Goal: Task Accomplishment & Management: Manage account settings

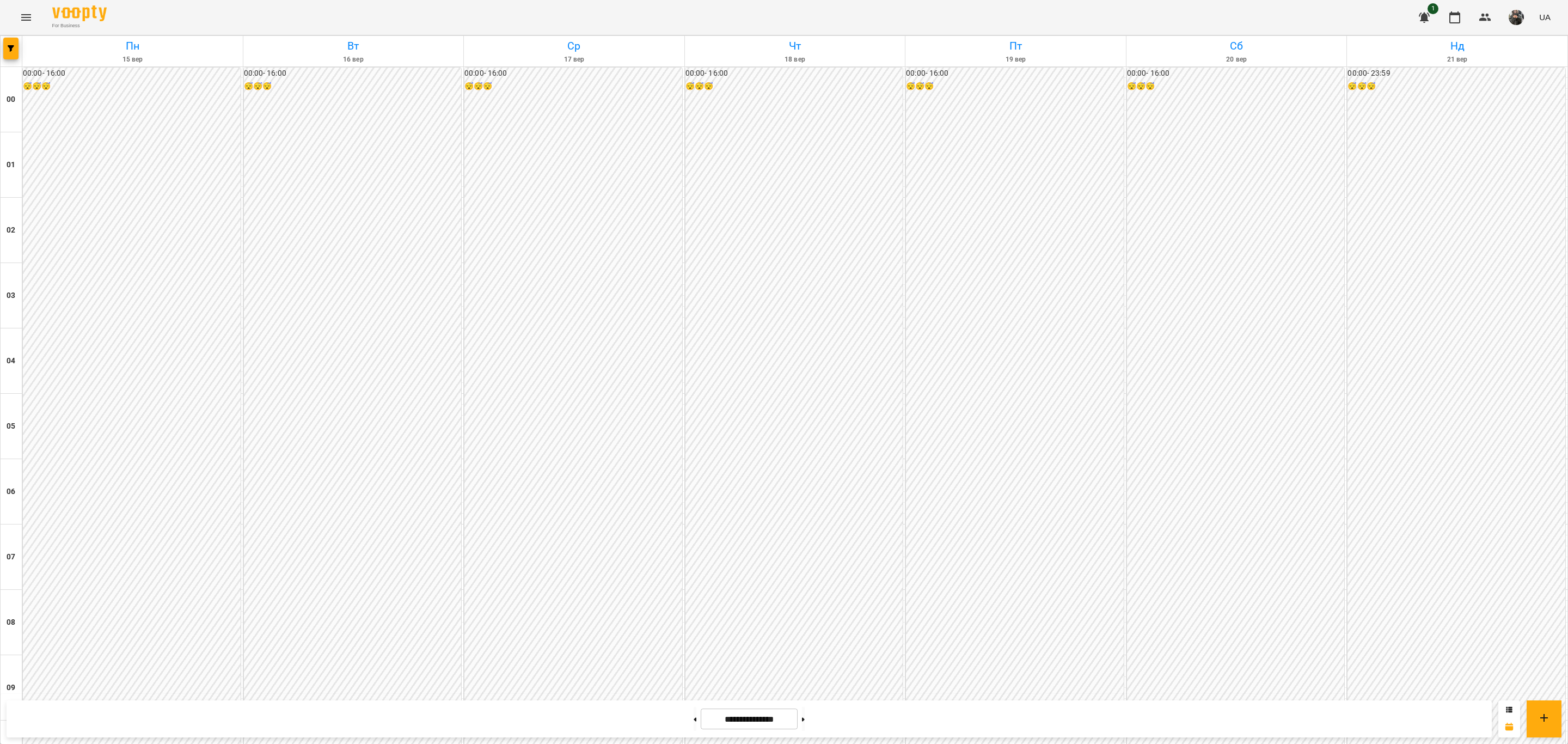
scroll to position [940, 0]
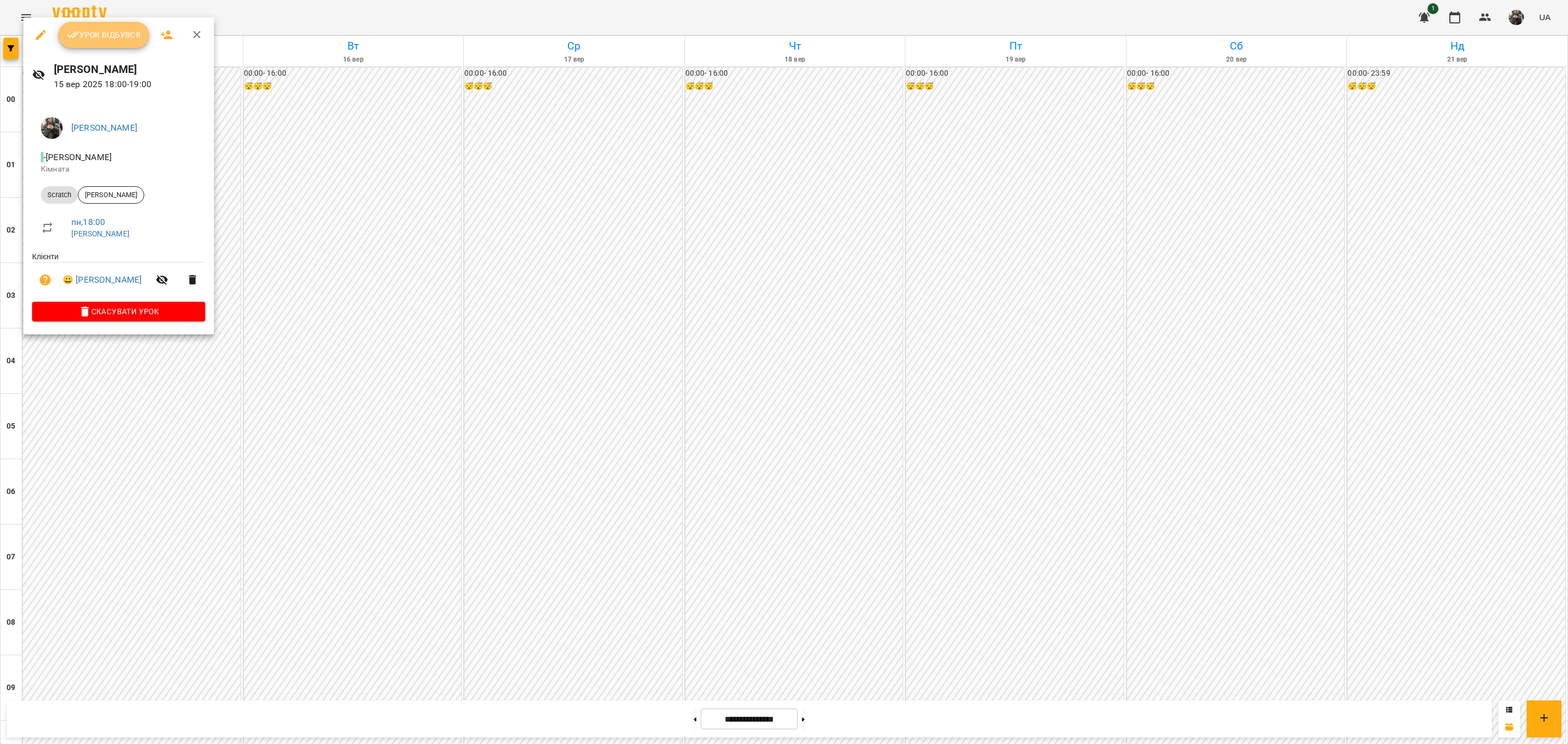
click at [117, 26] on button "Урок відбувся" at bounding box center [104, 35] width 91 height 26
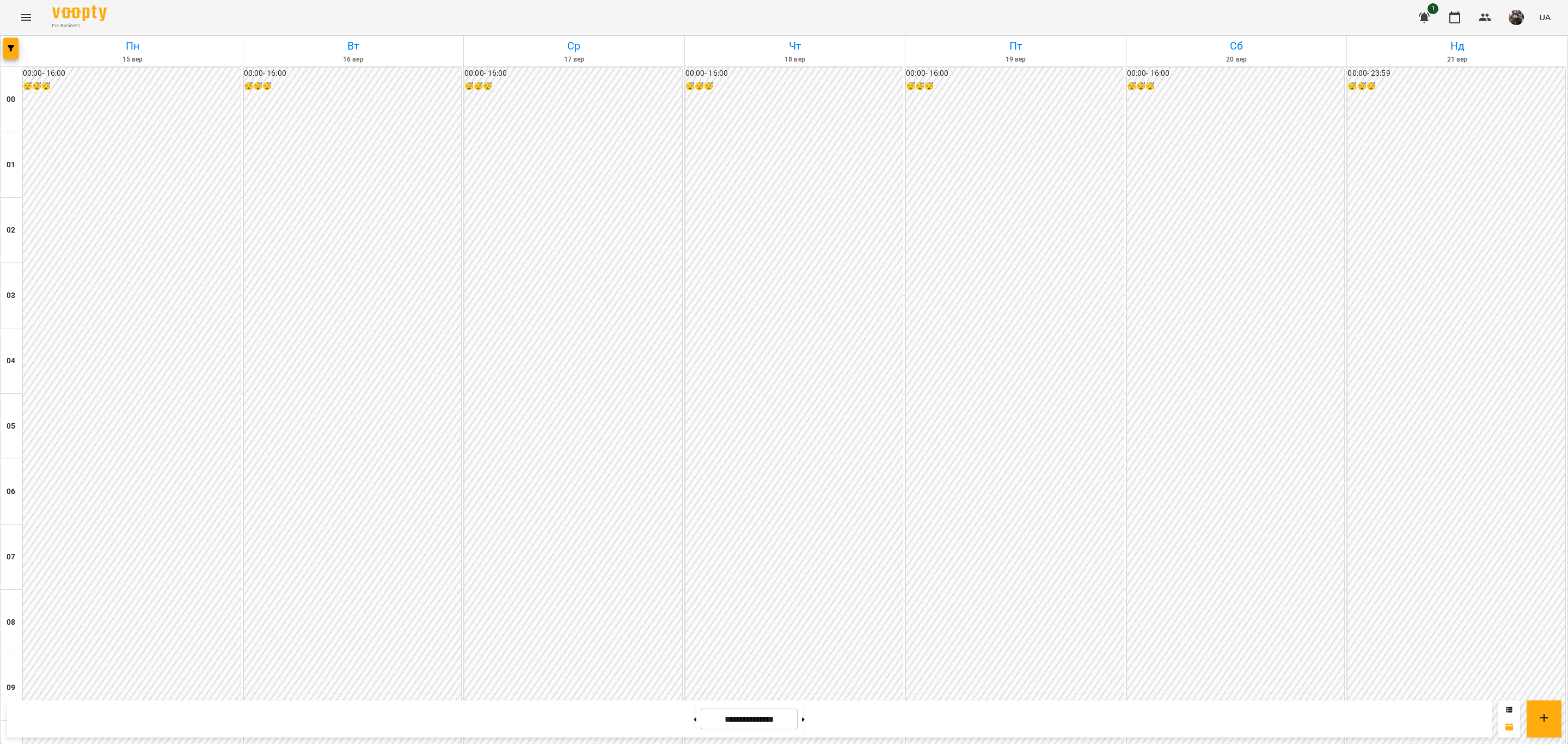
scroll to position [899, 0]
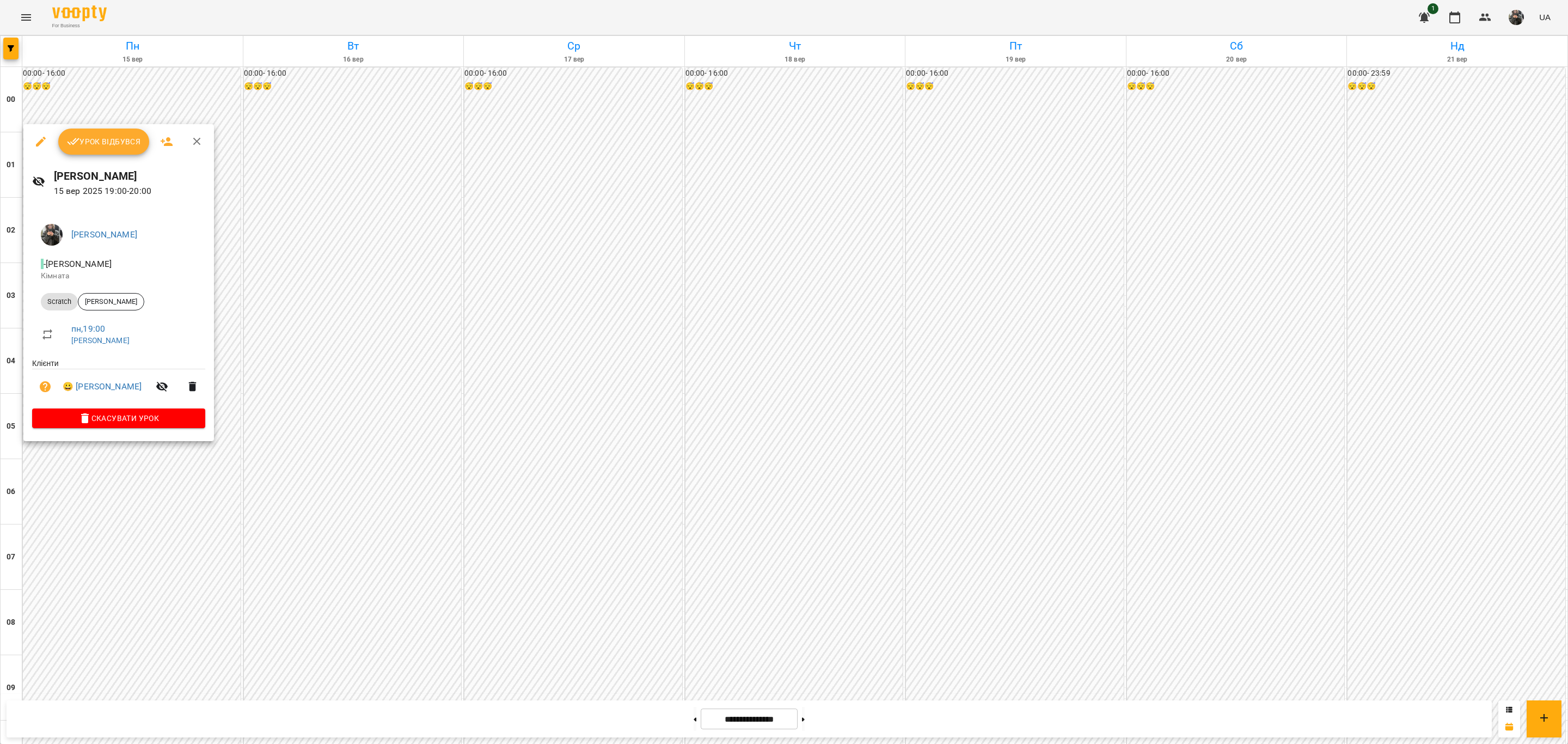
click at [128, 137] on span "Урок відбувся" at bounding box center [104, 142] width 74 height 13
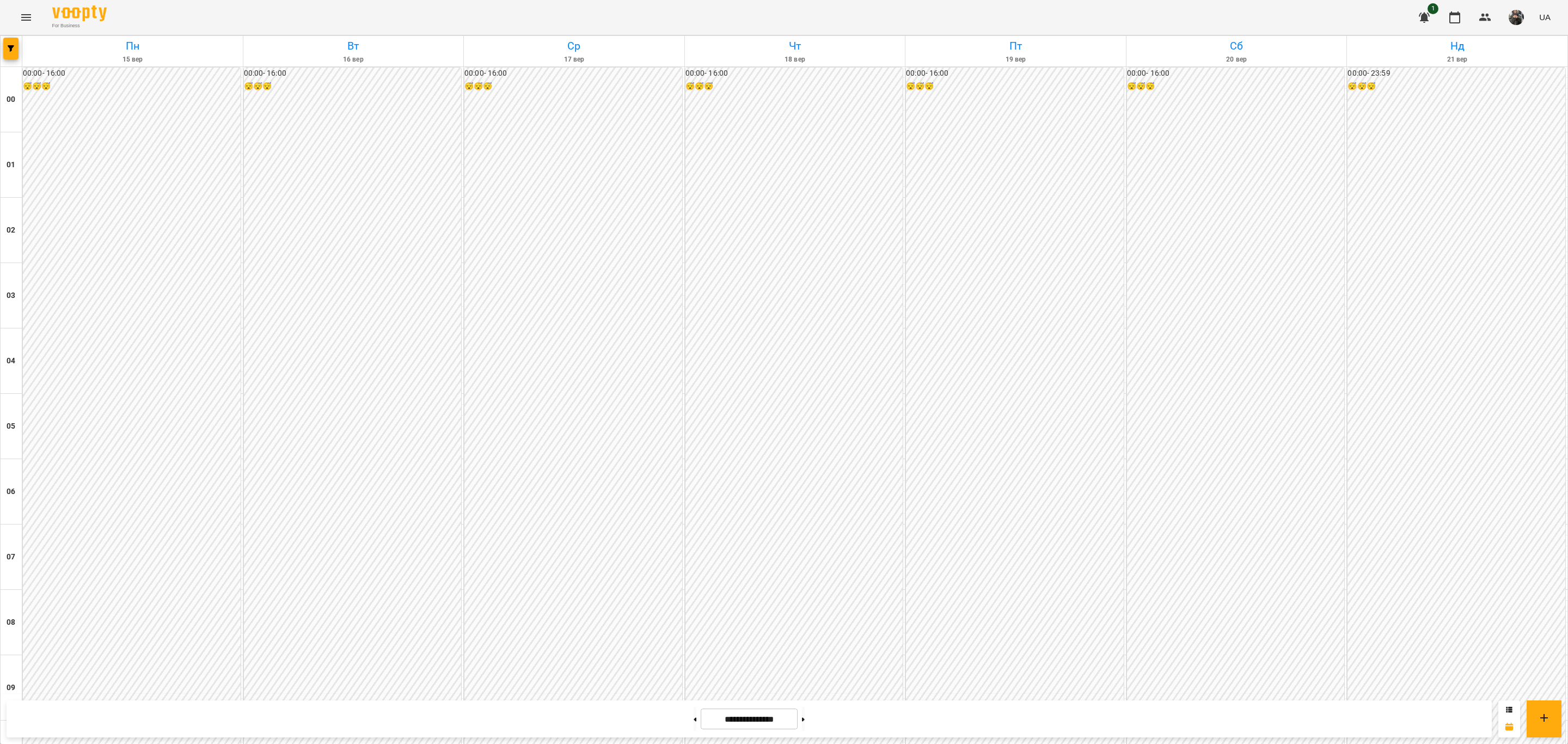
scroll to position [940, 0]
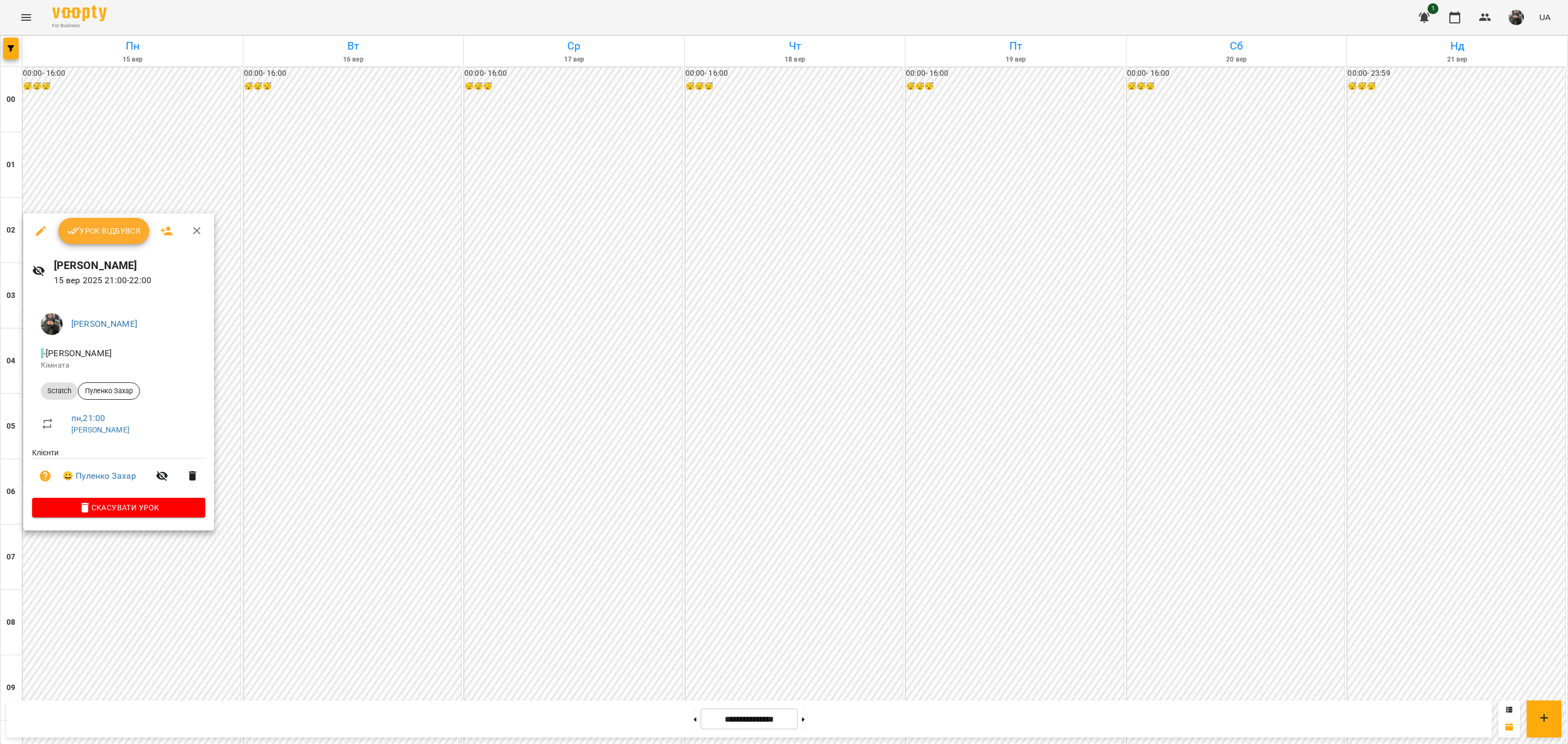
click at [107, 225] on span "Урок відбувся" at bounding box center [104, 230] width 74 height 13
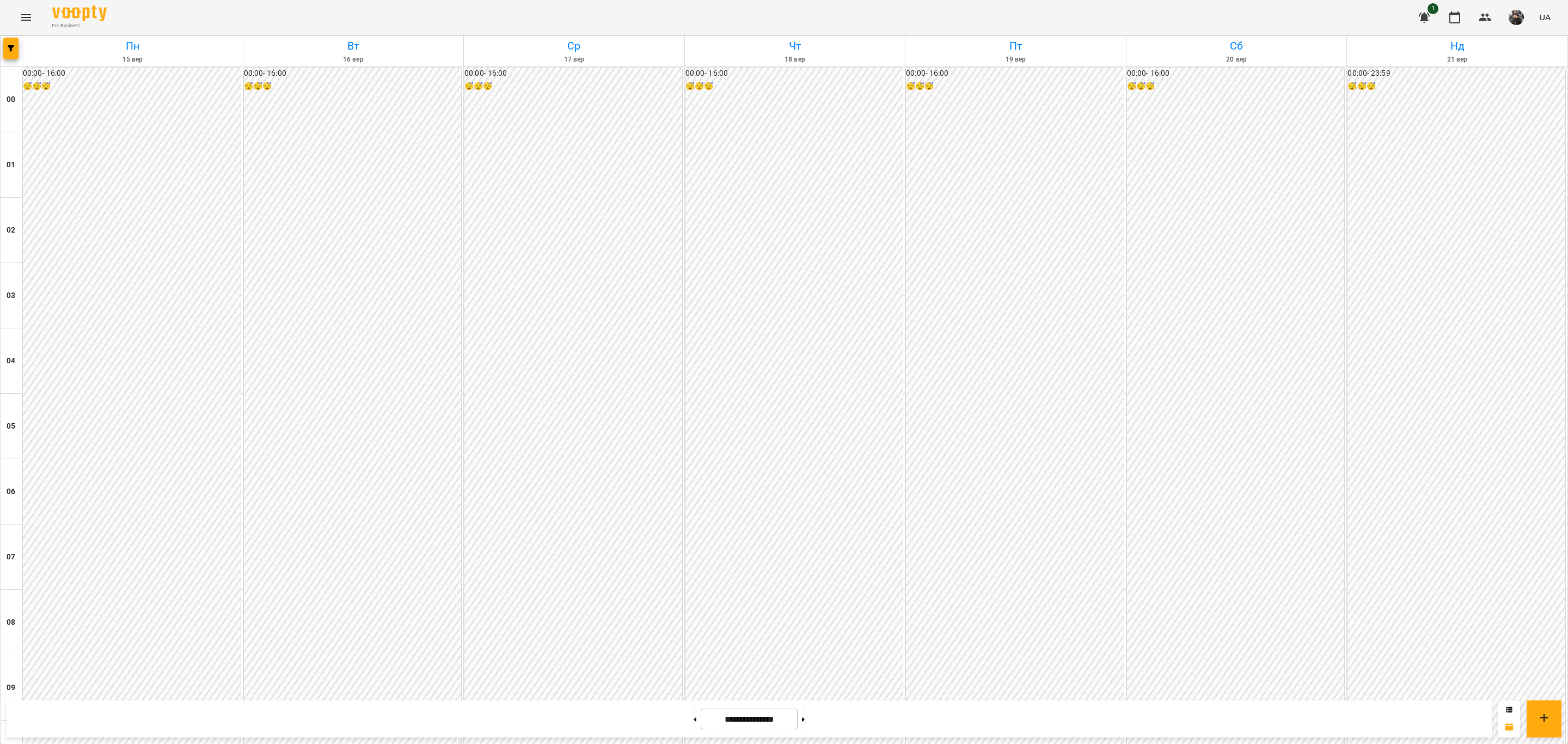
scroll to position [940, 0]
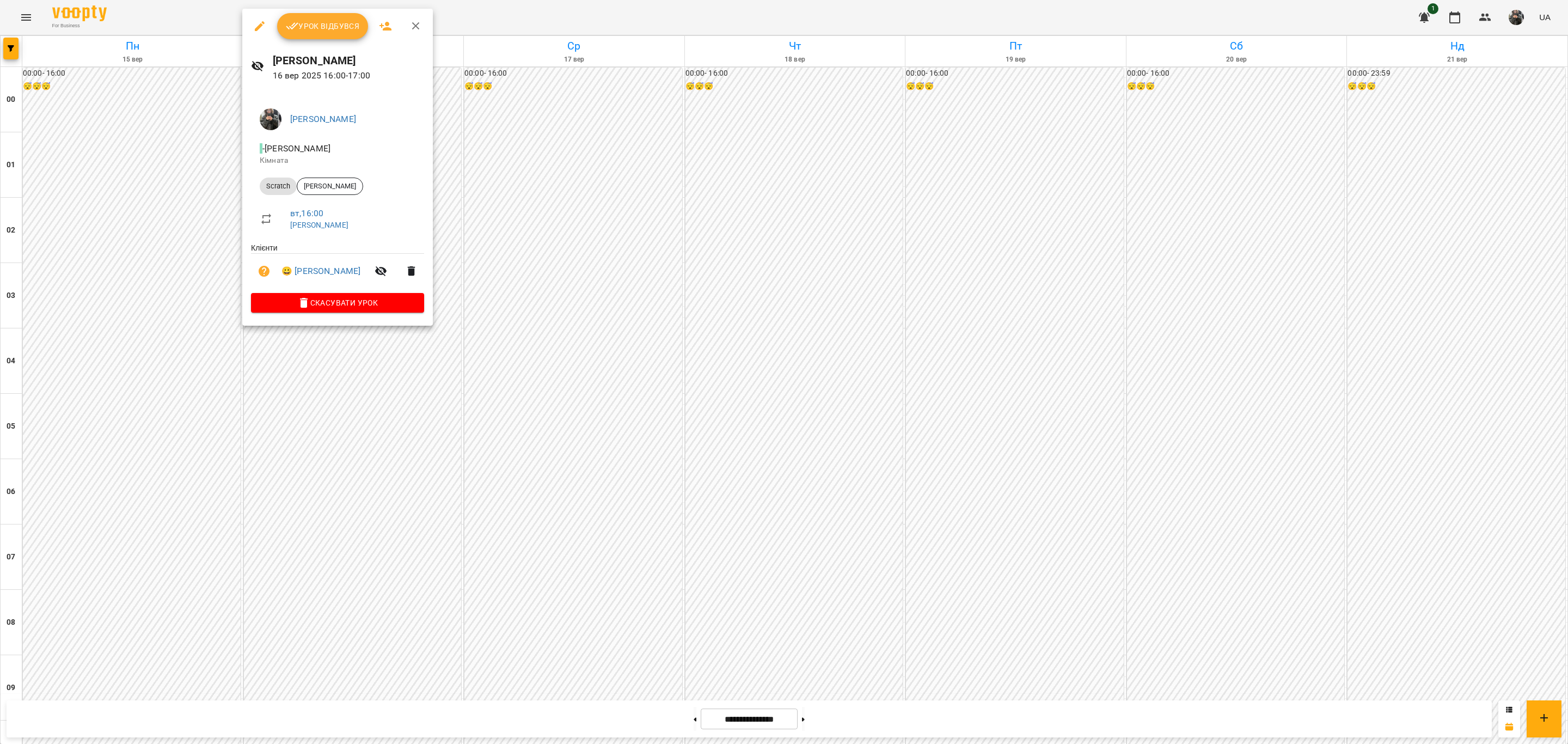
click at [353, 29] on span "Урок відбувся" at bounding box center [323, 26] width 74 height 13
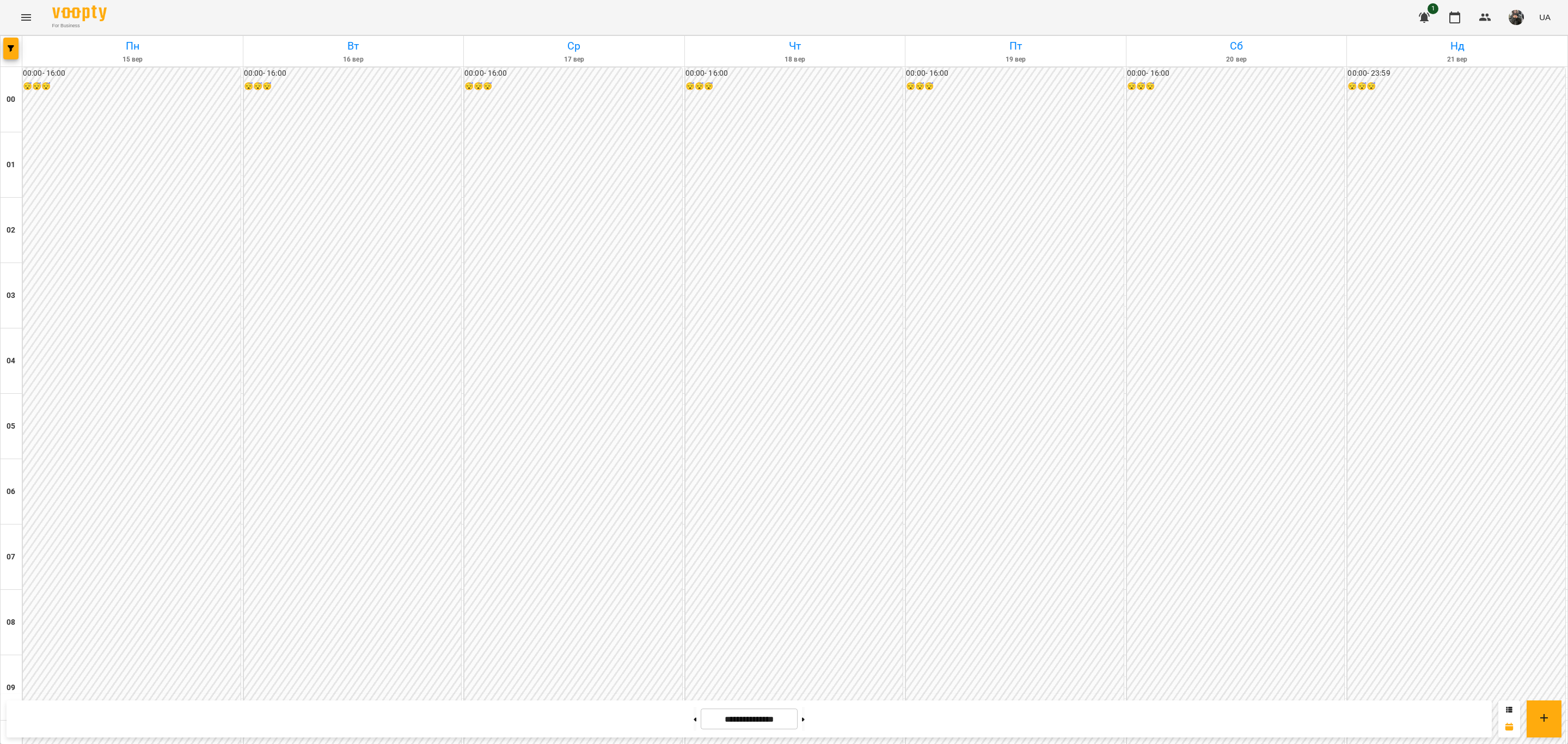
scroll to position [817, 0]
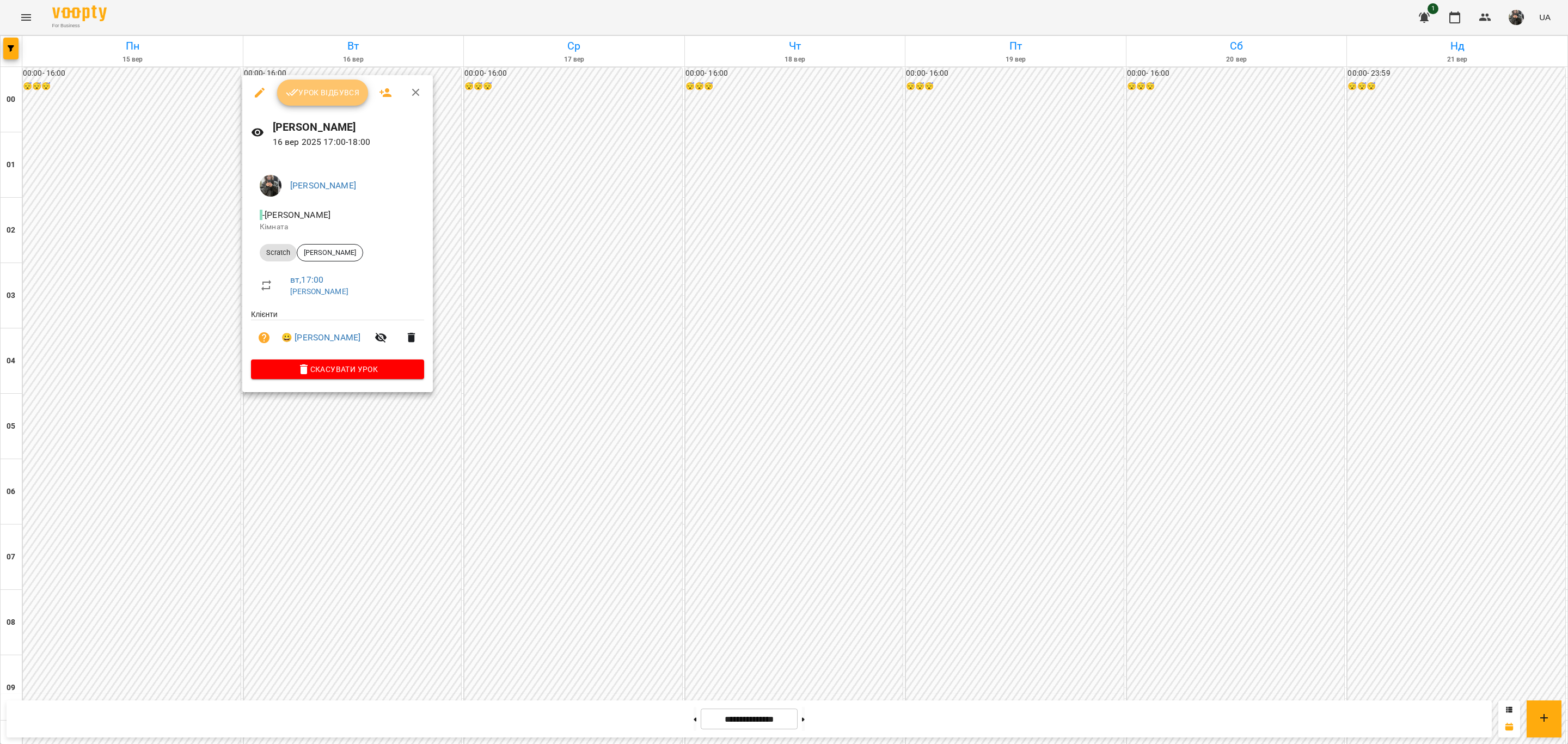
click at [326, 88] on span "Урок відбувся" at bounding box center [323, 92] width 74 height 13
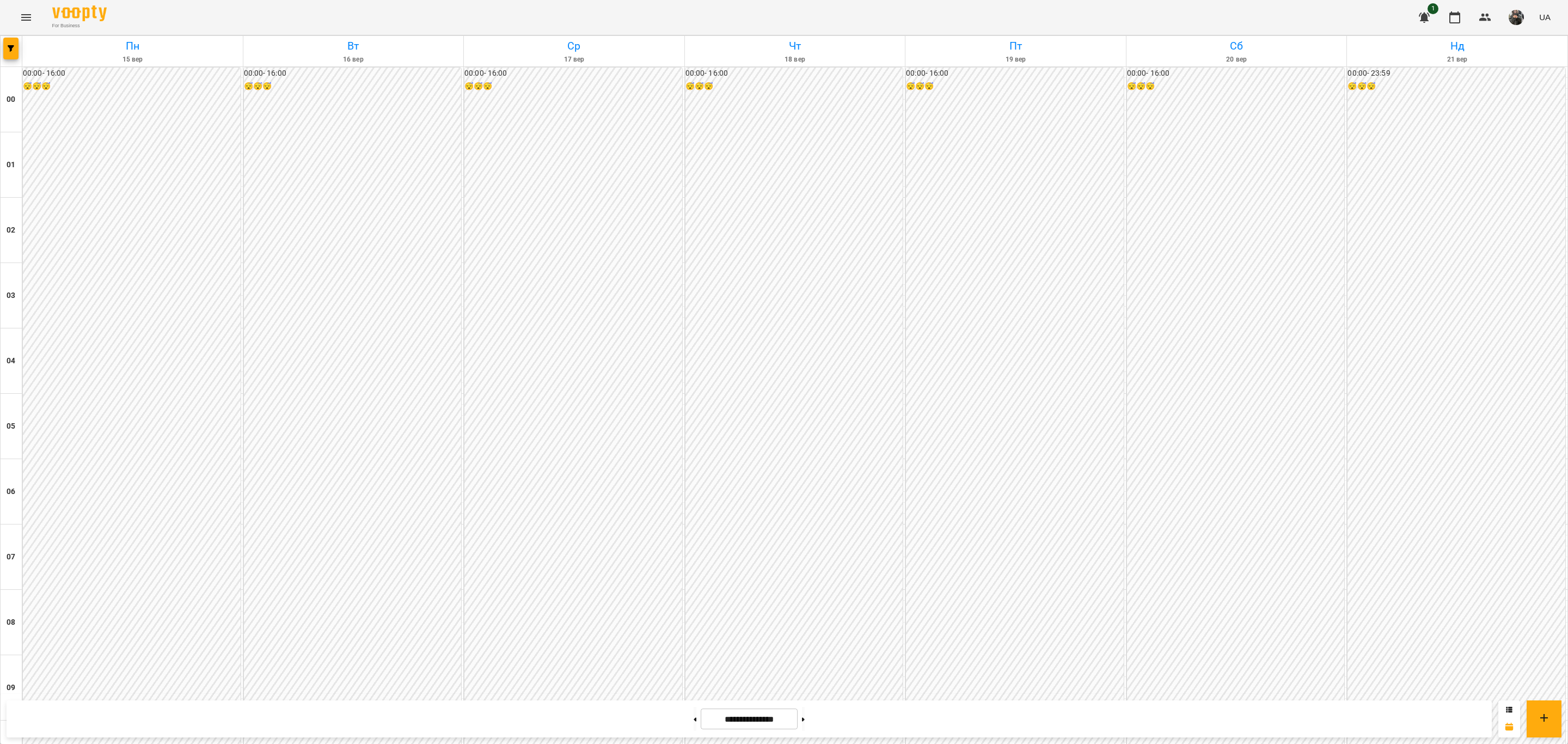
scroll to position [940, 0]
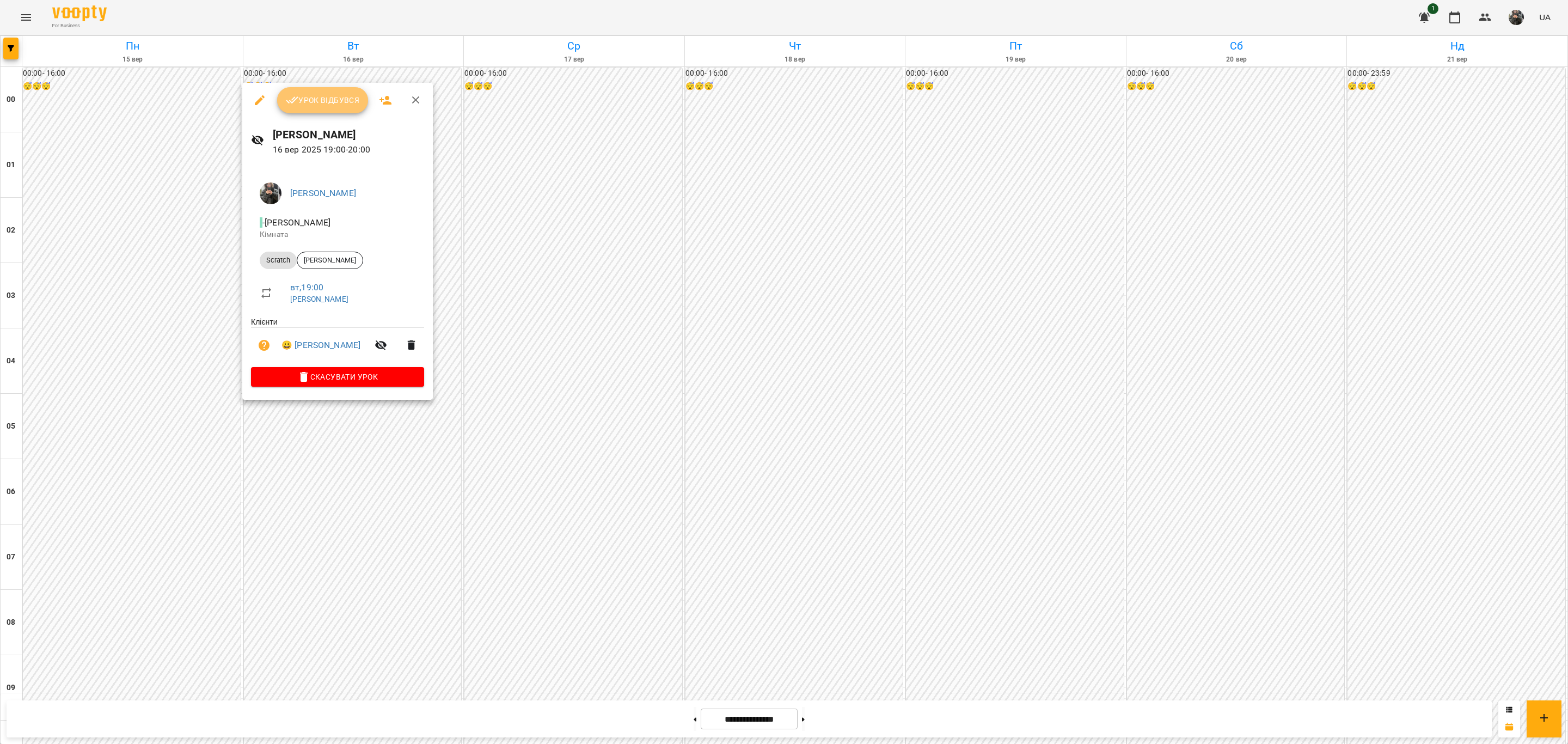
click at [326, 102] on span "Урок відбувся" at bounding box center [323, 100] width 74 height 13
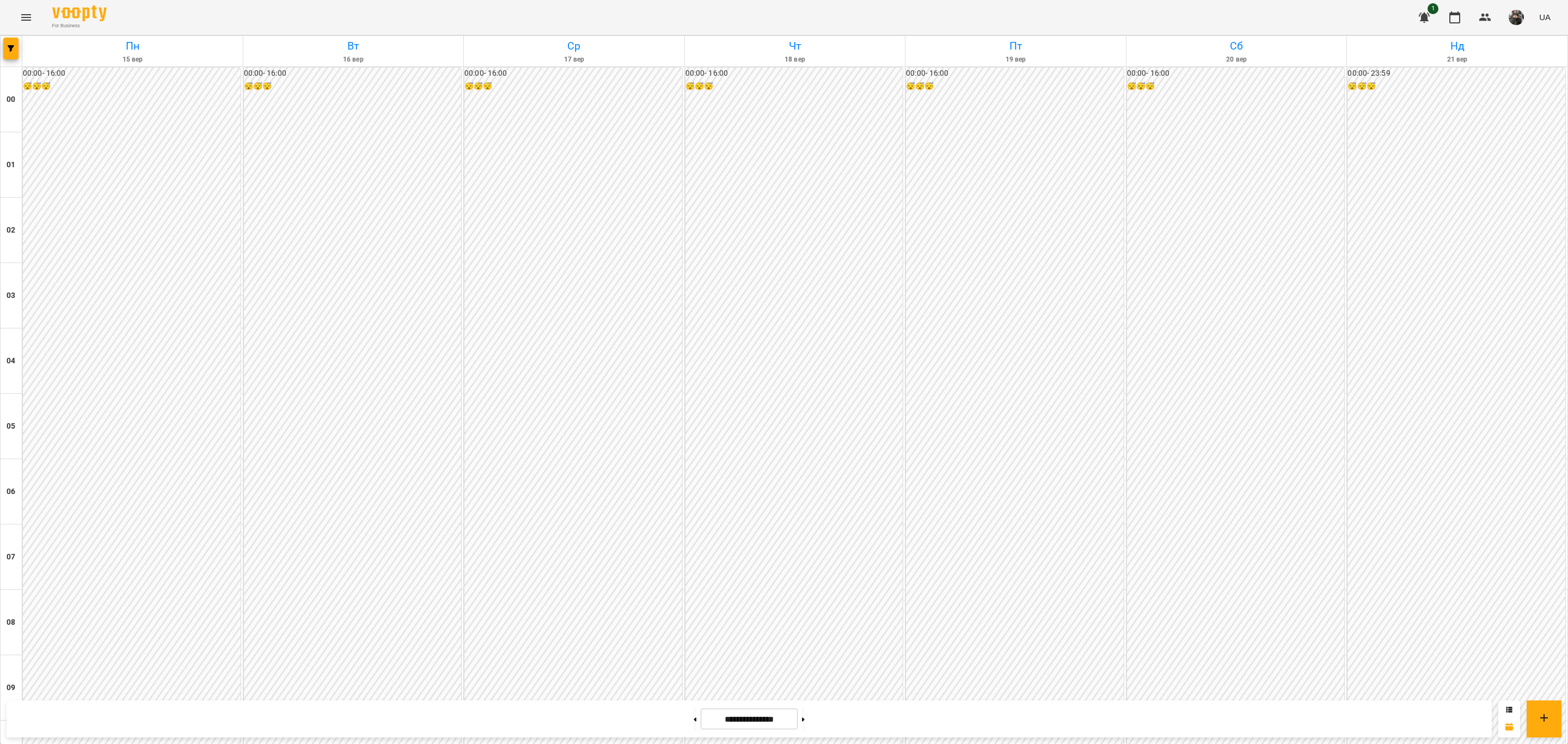
scroll to position [940, 0]
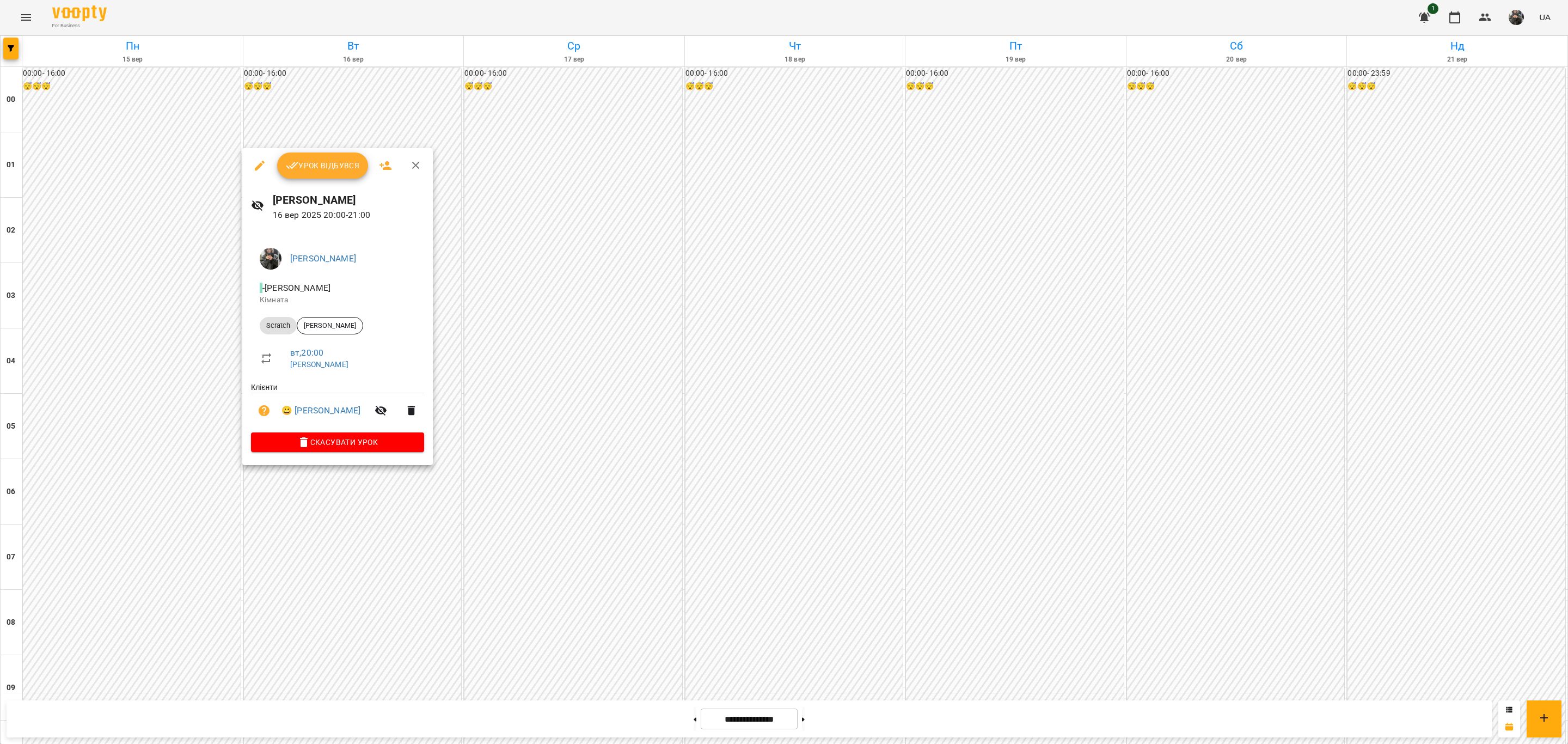
click at [312, 161] on span "Урок відбувся" at bounding box center [323, 166] width 74 height 13
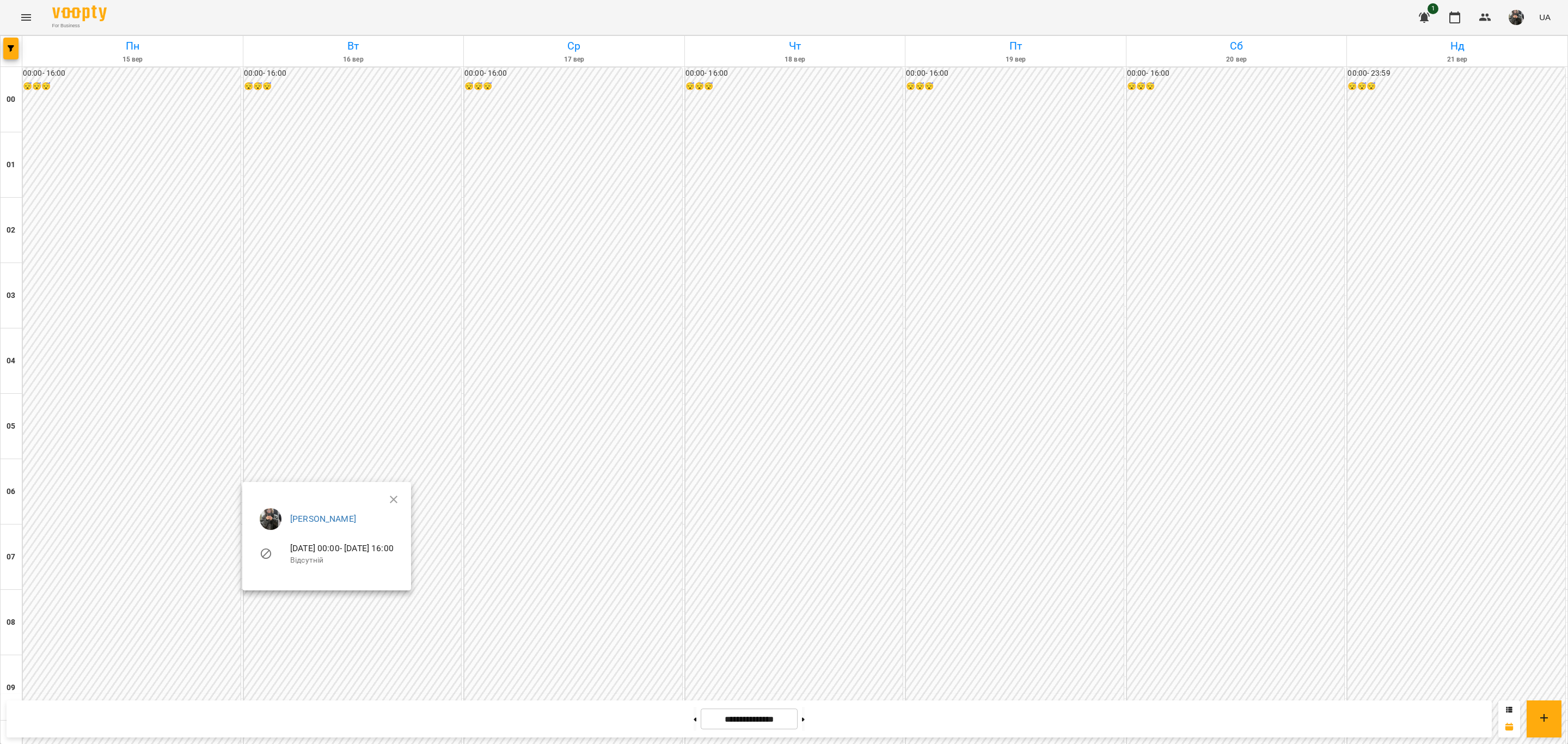
click at [437, 386] on div at bounding box center [784, 372] width 1568 height 744
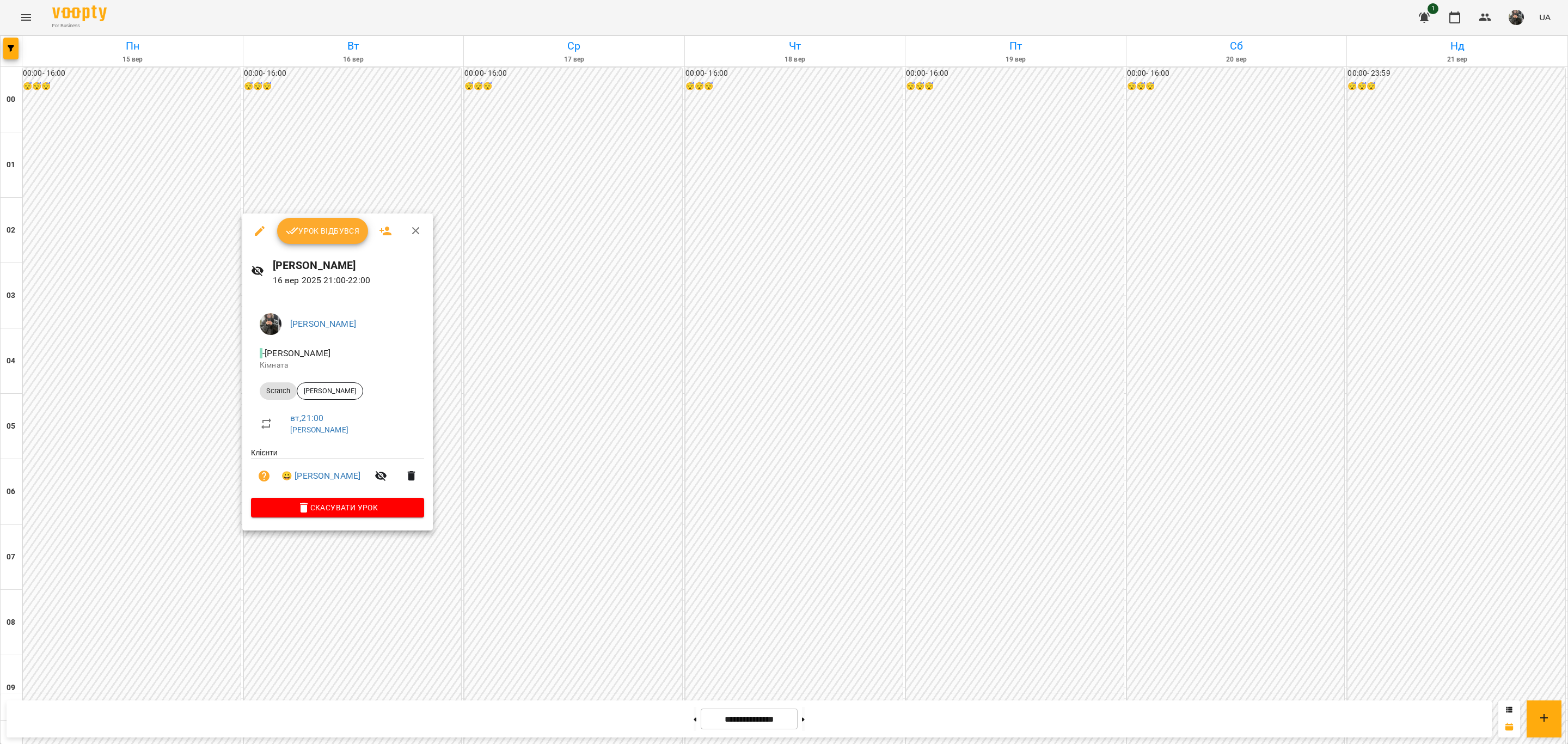
click at [325, 231] on span "Урок відбувся" at bounding box center [323, 230] width 74 height 13
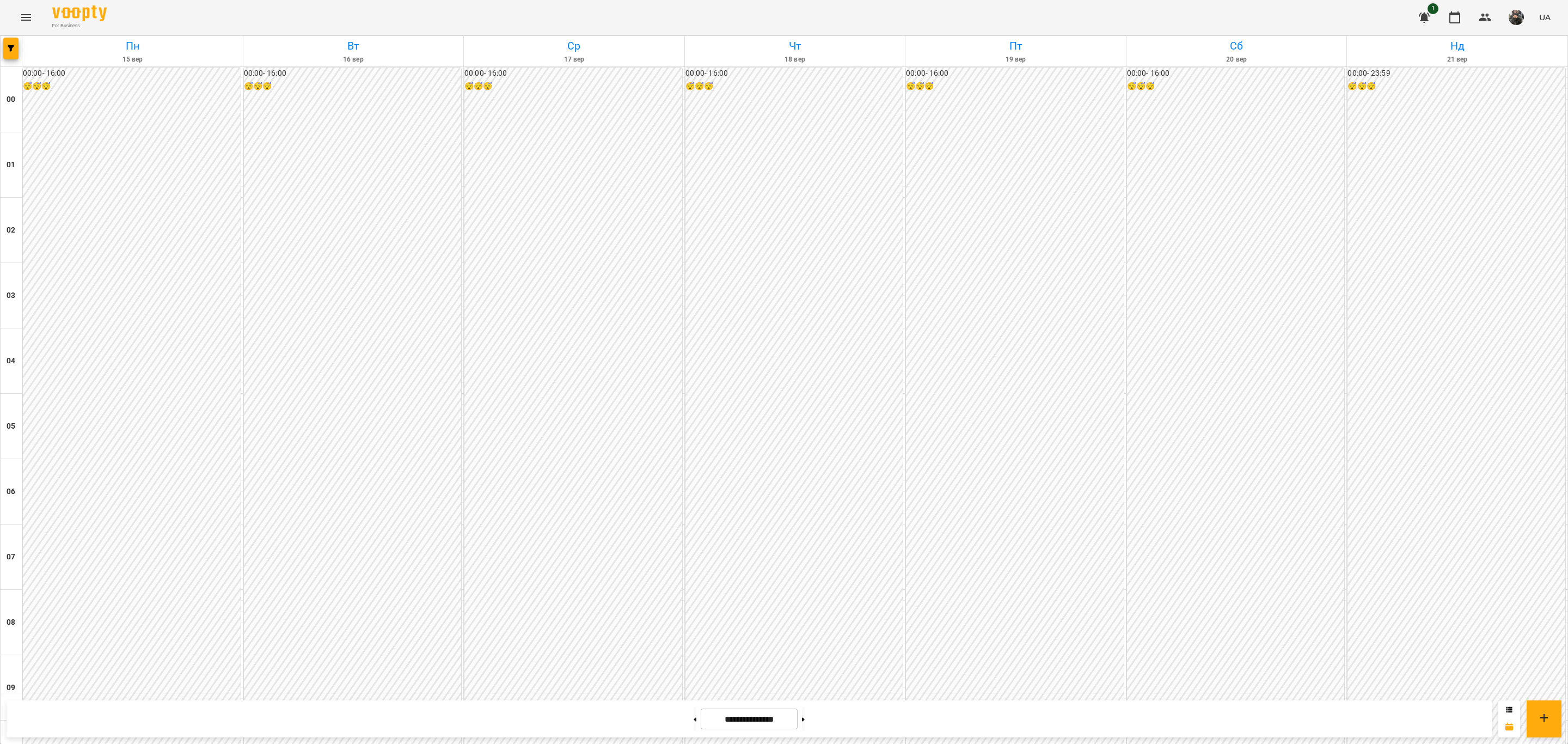
scroll to position [940, 0]
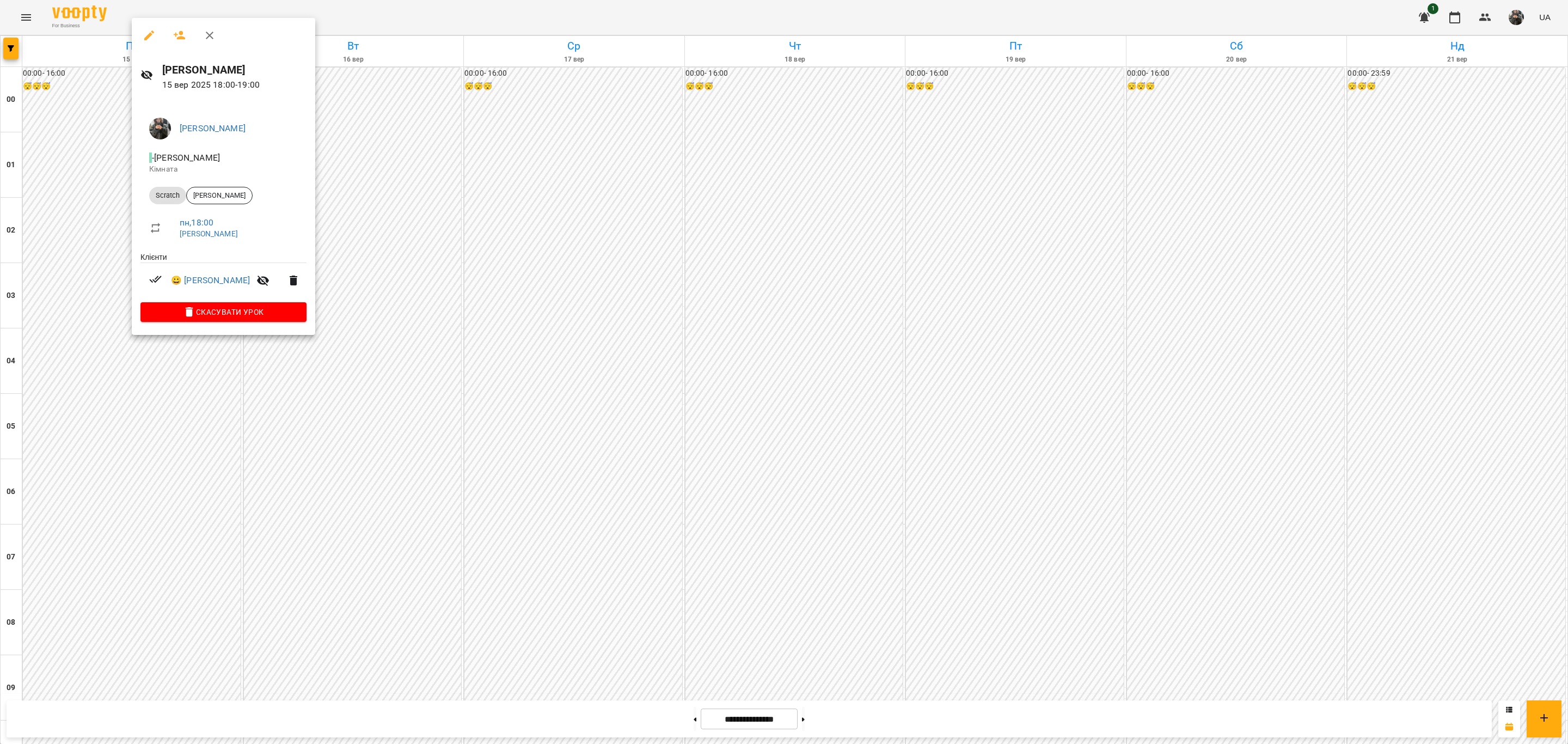
click at [214, 421] on div at bounding box center [784, 372] width 1568 height 744
